Goal: Find specific page/section: Locate a particular part of the current website

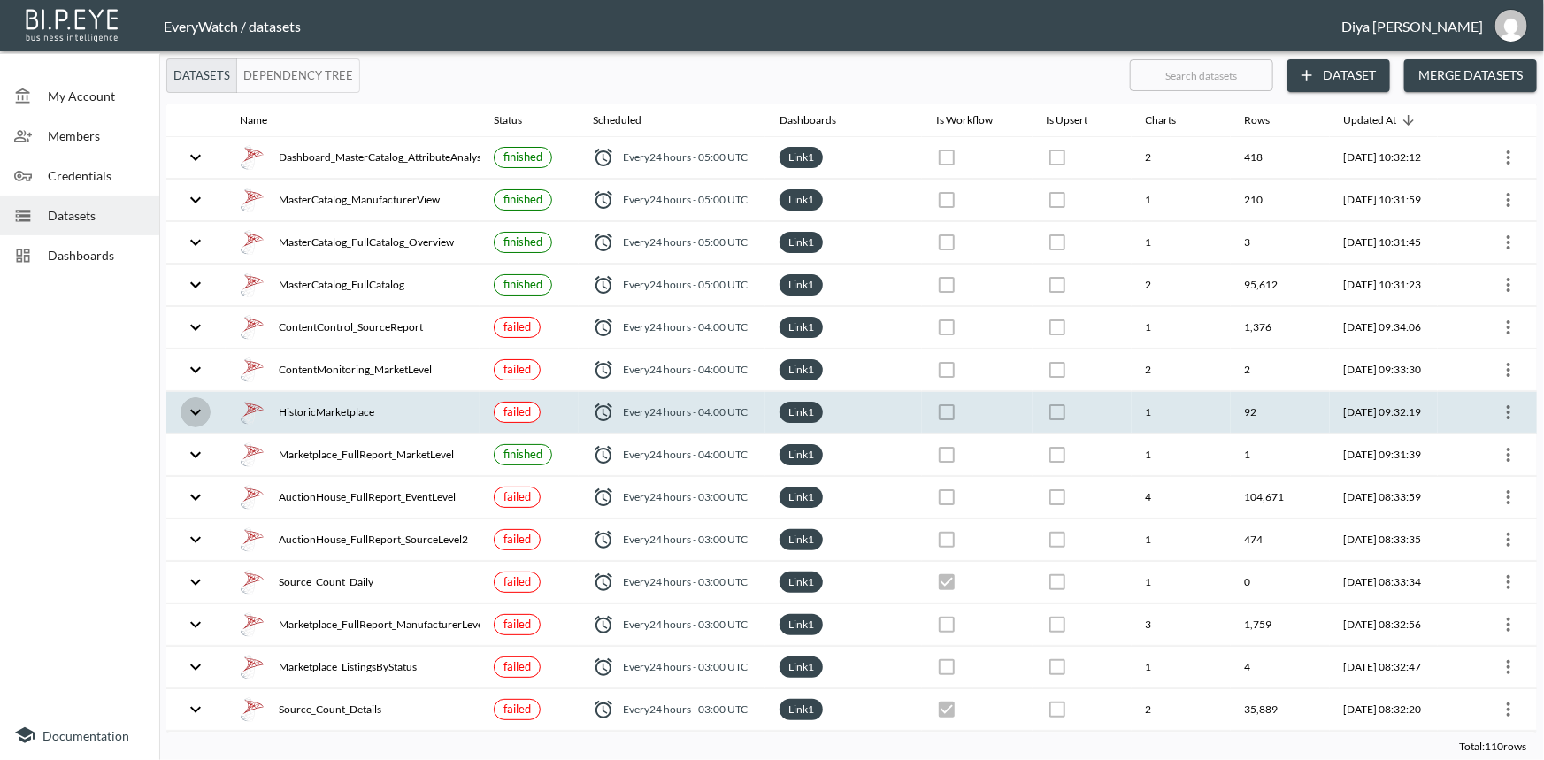
click at [195, 415] on icon "expand row" at bounding box center [195, 412] width 21 height 21
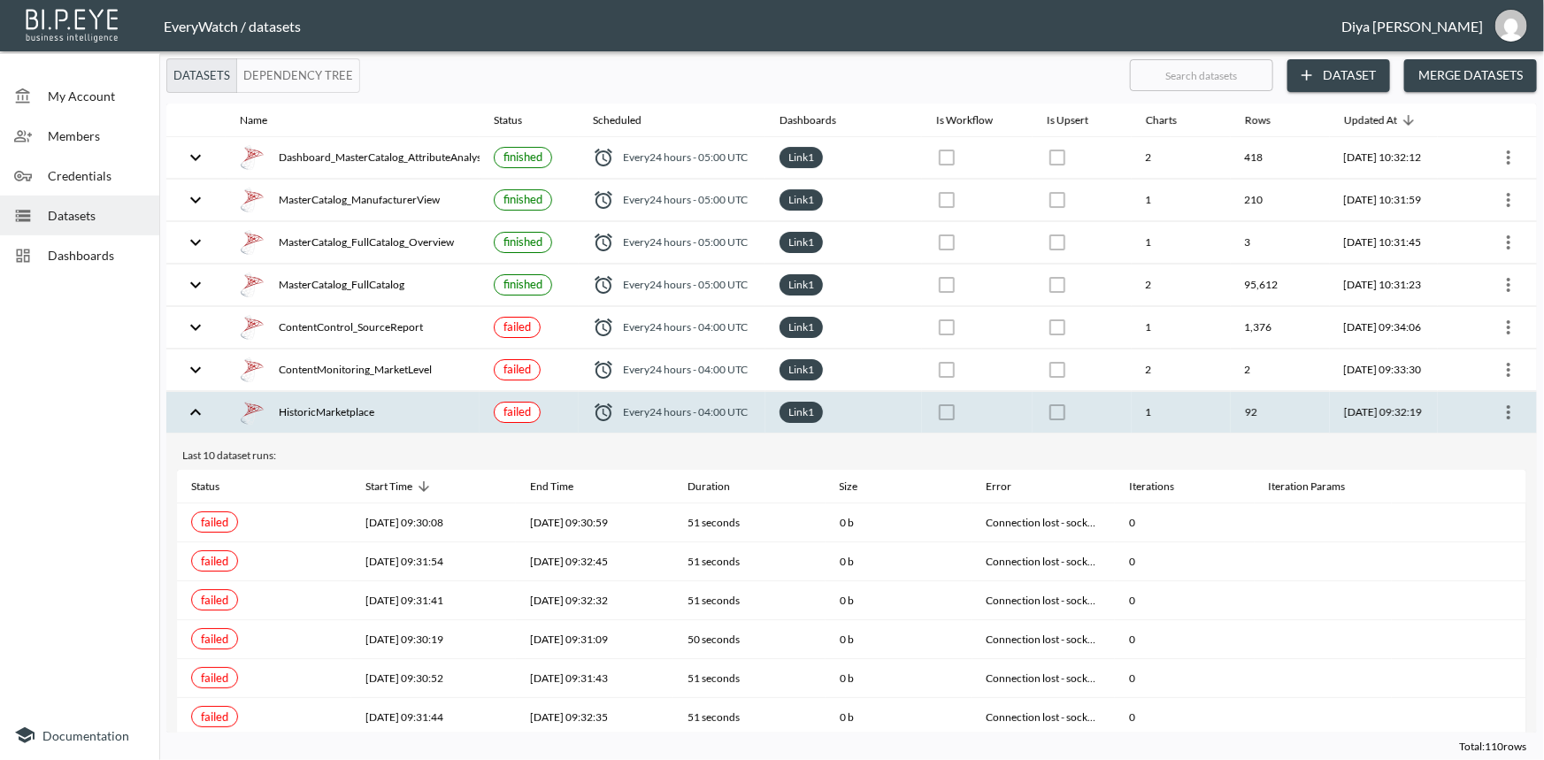
click at [195, 415] on icon "expand row" at bounding box center [195, 412] width 21 height 21
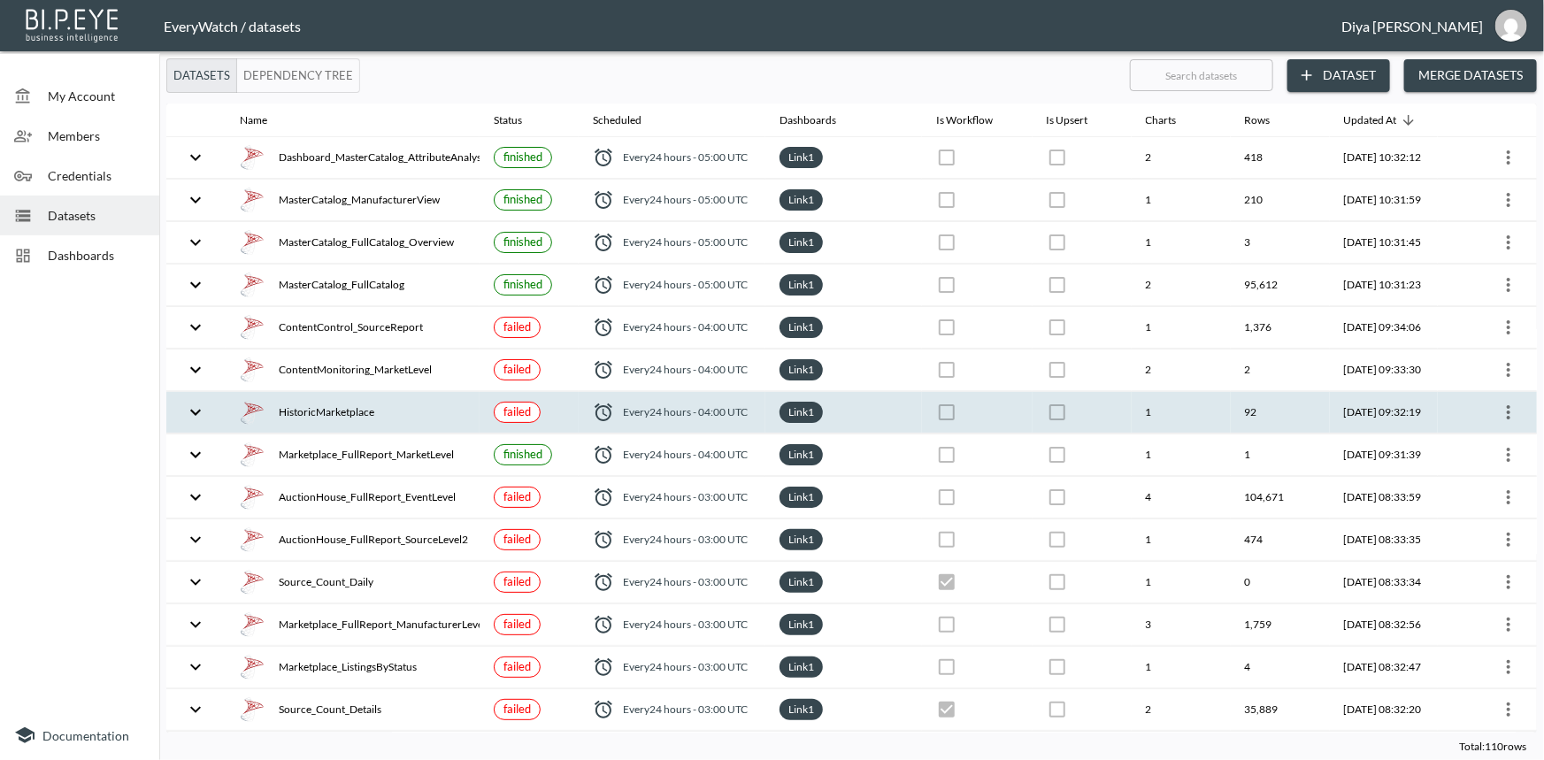
click at [194, 403] on icon "expand row" at bounding box center [195, 412] width 21 height 21
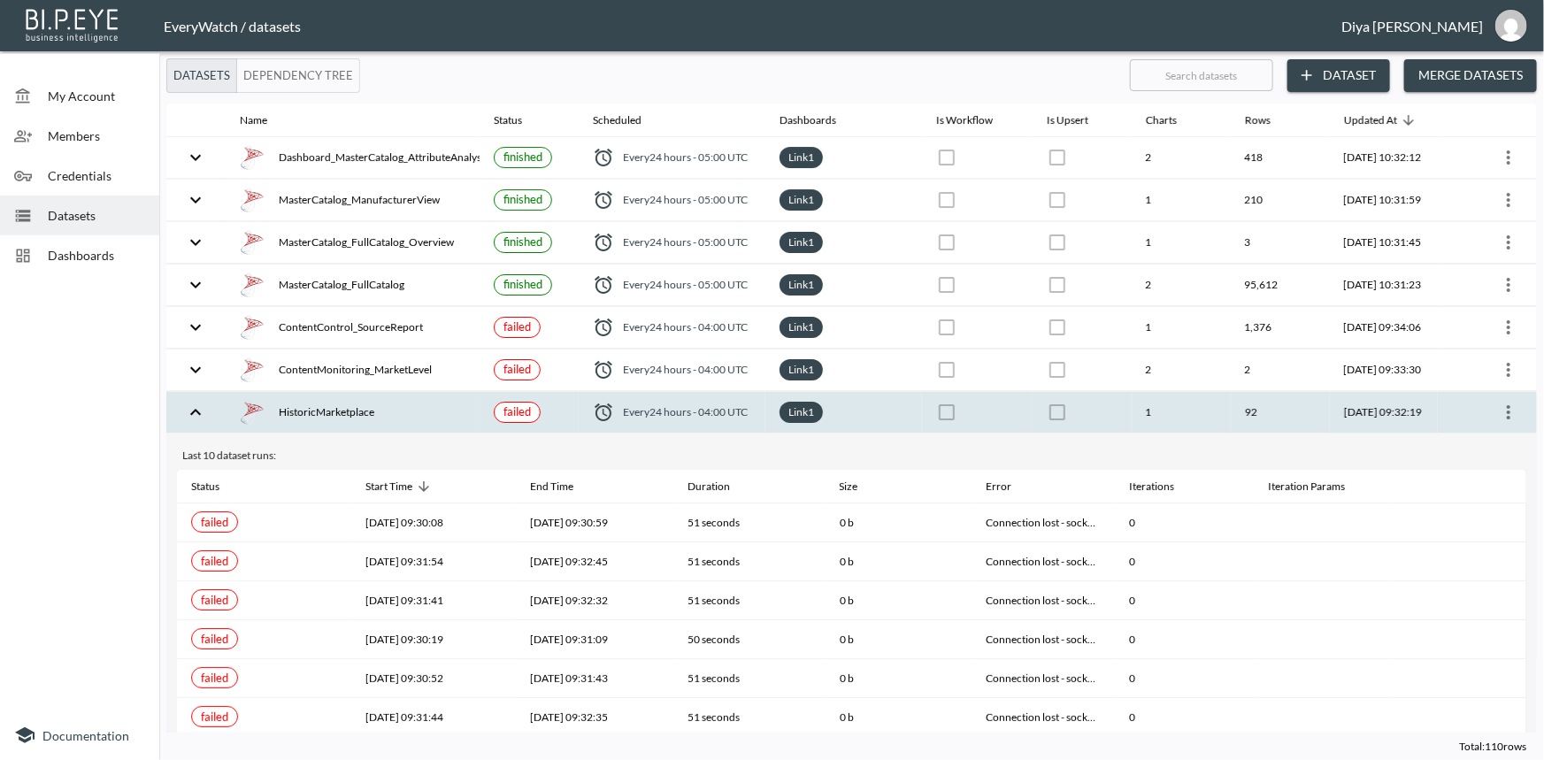
click at [194, 403] on icon "expand row" at bounding box center [195, 412] width 21 height 21
